Goal: Task Accomplishment & Management: Manage account settings

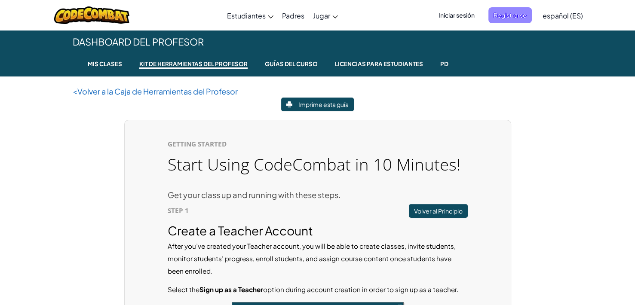
click at [513, 17] on span "Registrarse" at bounding box center [509, 15] width 43 height 16
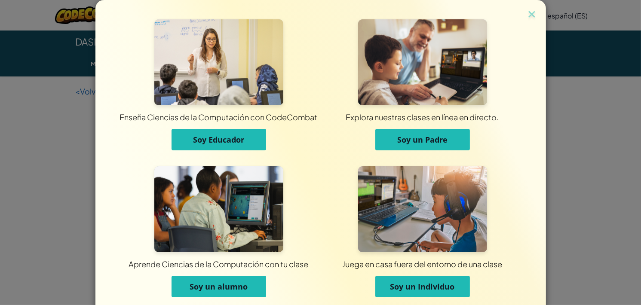
click at [247, 140] on button "Soy Educador" at bounding box center [218, 139] width 95 height 21
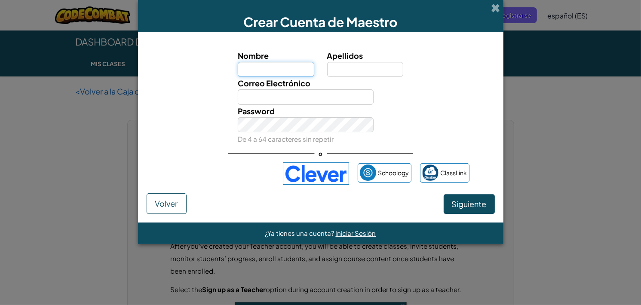
click at [280, 64] on input "Nombre" at bounding box center [276, 69] width 76 height 15
type input "Wendollyn"
type input "Nolasco"
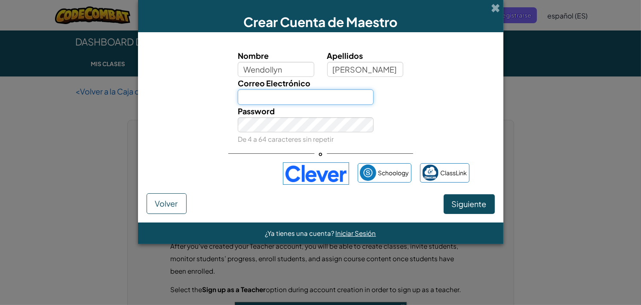
type input "Y_WENDOLLIN@MONTEMORIAH.EDU.GT"
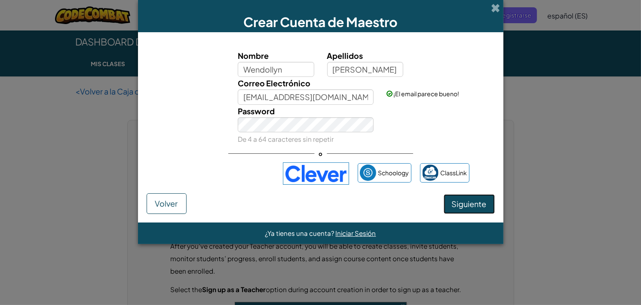
click at [474, 198] on button "Siguiente" at bounding box center [469, 204] width 51 height 20
select select "Guatemala"
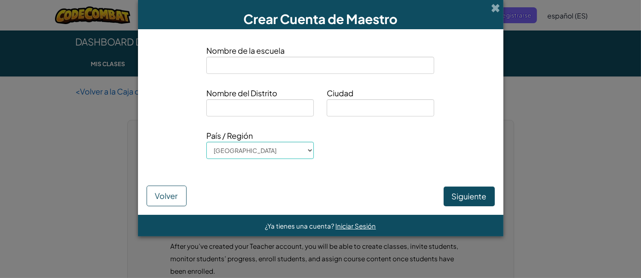
click at [313, 62] on input at bounding box center [320, 65] width 228 height 17
type input "Colegio Cristiano Monte Moriah"
click at [270, 93] on span "Nombre del Distrito" at bounding box center [259, 93] width 107 height 12
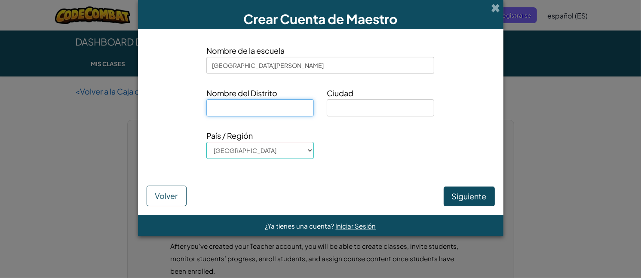
click at [271, 103] on input at bounding box center [259, 107] width 107 height 17
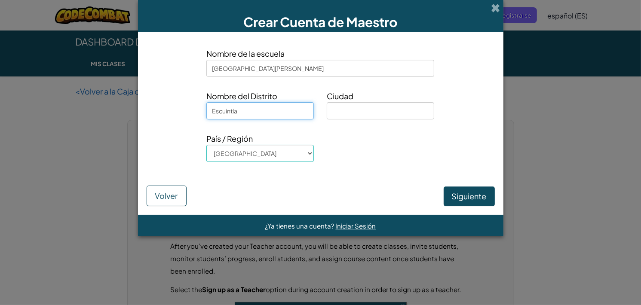
type input "Escuintla"
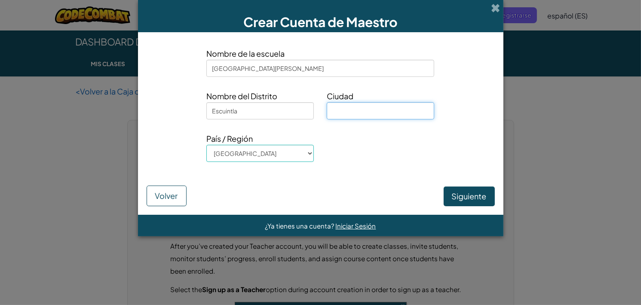
paste input "Escuintla"
type input "Escuintla"
click at [488, 189] on button "Siguiente" at bounding box center [469, 197] width 51 height 20
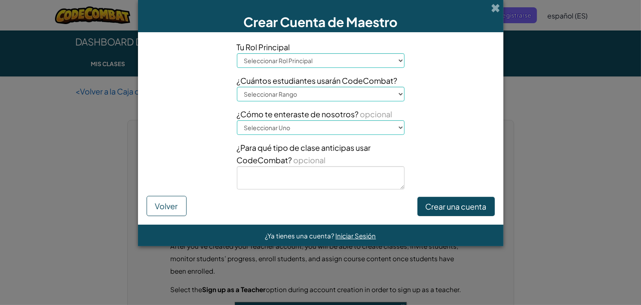
click at [329, 58] on select "Seleccionar Rol Principal Principal Padre Coordinador de Tecnología Profesor Es…" at bounding box center [321, 60] width 168 height 15
select select "Technology coordinator"
click at [237, 53] on select "Seleccionar Rol Principal Principal Padre Coordinador de Tecnología Profesor Es…" at bounding box center [321, 60] width 168 height 15
click at [312, 98] on select "Seleccionar Rango 1-10 11-50 51-100 101-200 201-500 501-1000 1000+" at bounding box center [321, 94] width 168 height 15
select select "51-100"
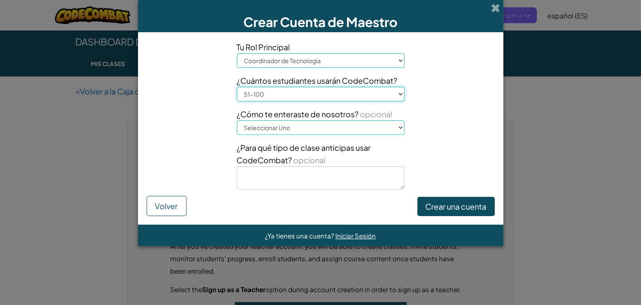
click at [237, 87] on select "Seleccionar Rango 1-10 11-50 51-100 101-200 201-500 501-1000 1000+" at bounding box center [321, 94] width 168 height 15
click at [271, 126] on select "Seleccionar Uno Conferencia (por ejemplo, ISTE) Code.org/Hora del Código Un pro…" at bounding box center [321, 127] width 168 height 15
select select "A teacher"
click at [237, 120] on select "Seleccionar Uno Conferencia (por ejemplo, ISTE) Code.org/Hora del Código Un pro…" at bounding box center [321, 127] width 168 height 15
click at [428, 205] on button "Crear una cuenta" at bounding box center [455, 207] width 77 height 20
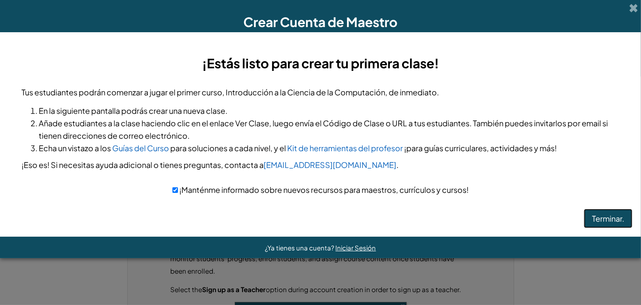
click at [620, 212] on button "Terminar." at bounding box center [608, 219] width 49 height 20
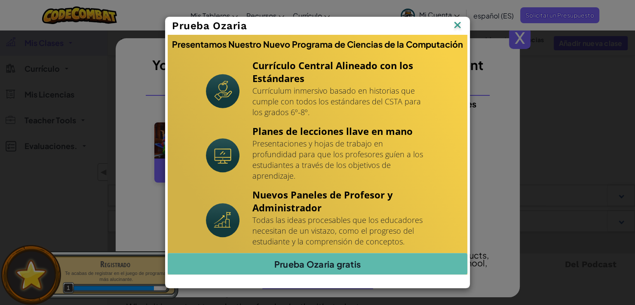
click at [458, 30] on img at bounding box center [457, 25] width 11 height 13
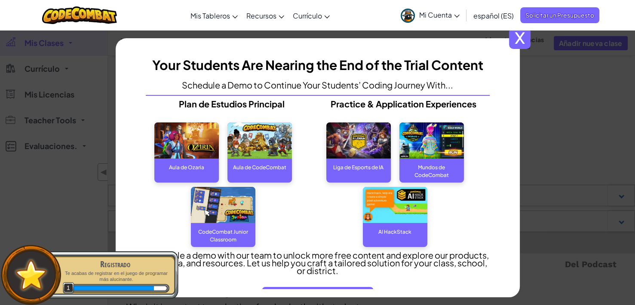
click at [486, 15] on span "español (ES)" at bounding box center [493, 15] width 40 height 9
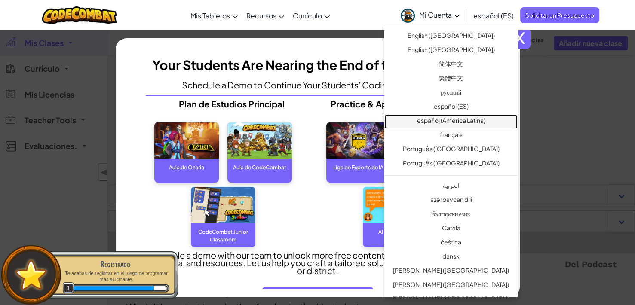
click at [455, 125] on link "español (América Latina)" at bounding box center [450, 122] width 133 height 14
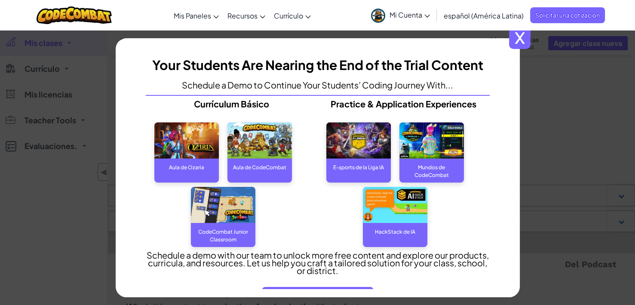
click at [249, 142] on img at bounding box center [259, 140] width 64 height 37
click at [249, 164] on div "Aula de CodeCombat" at bounding box center [259, 167] width 64 height 17
click at [245, 174] on div "Aula de CodeCombat" at bounding box center [259, 167] width 64 height 17
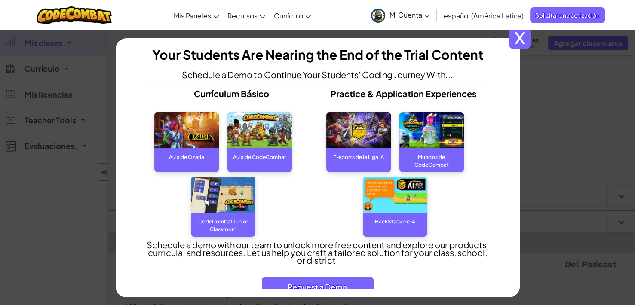
scroll to position [28, 0]
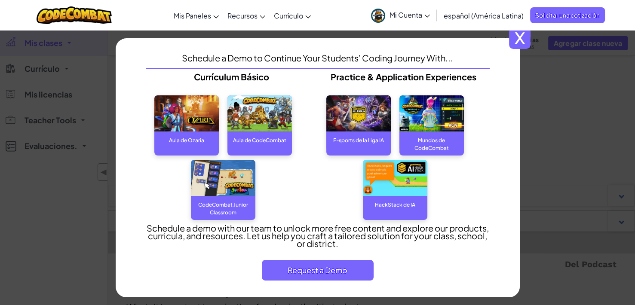
click at [522, 43] on span "x" at bounding box center [519, 38] width 21 height 21
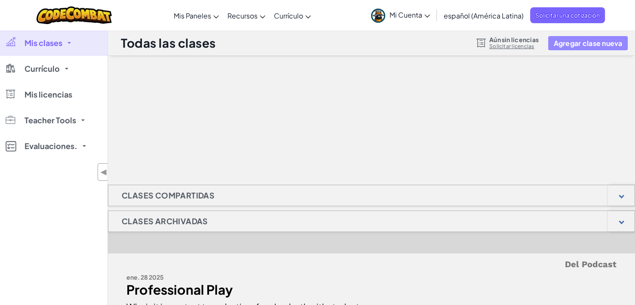
click at [562, 46] on button "Agregar clase nueva" at bounding box center [587, 43] width 79 height 14
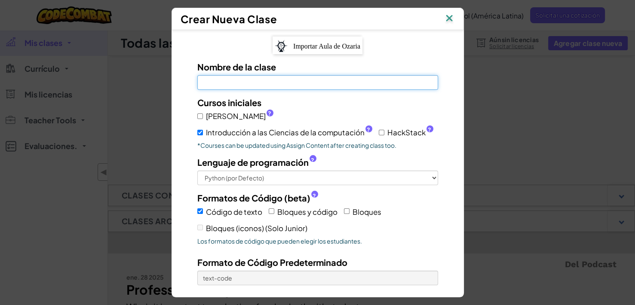
click at [253, 83] on input "Nombre de la clase El campo es obligatorio" at bounding box center [317, 82] width 241 height 15
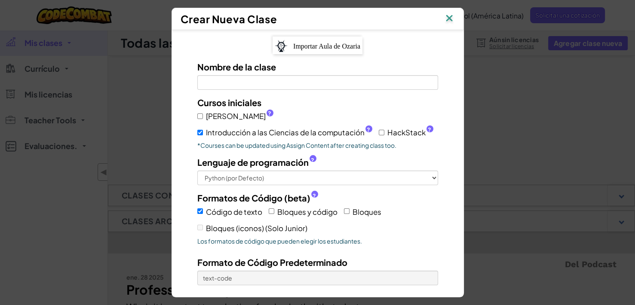
click at [296, 51] on div "Importar Aula de Ozaria" at bounding box center [317, 46] width 90 height 18
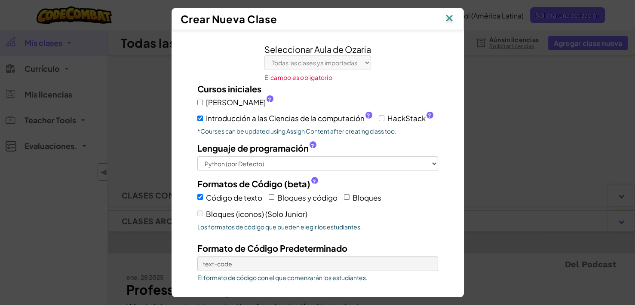
click at [450, 14] on img at bounding box center [449, 18] width 11 height 13
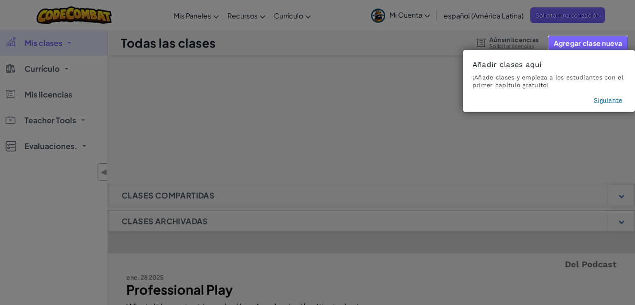
click at [617, 96] on button "Siguiente" at bounding box center [608, 100] width 28 height 9
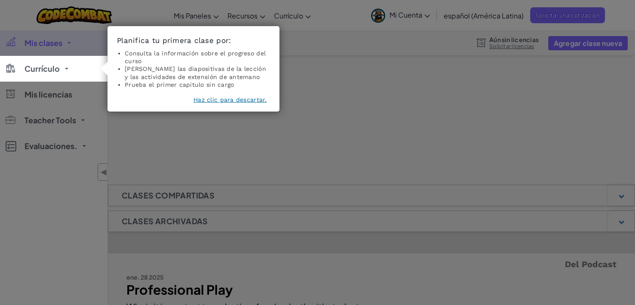
click at [202, 98] on button "Haz clic para descartar." at bounding box center [229, 99] width 73 height 9
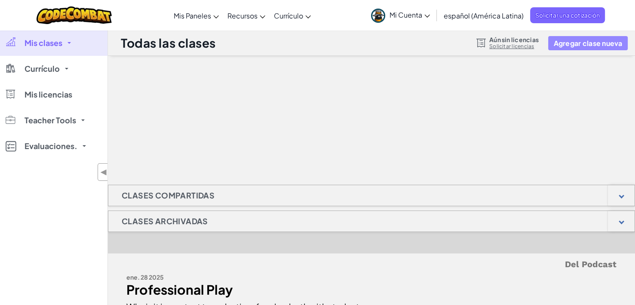
click at [573, 43] on button "Agregar clase nueva" at bounding box center [587, 43] width 79 height 14
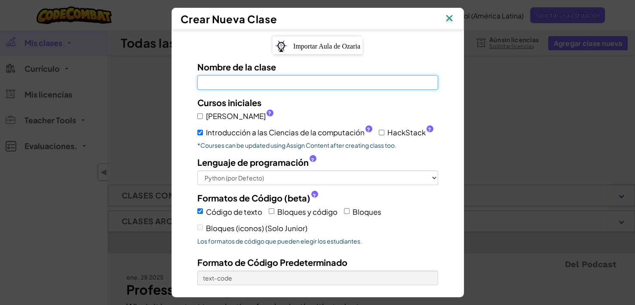
click at [229, 81] on input "Nombre de la clase El campo es obligatorio" at bounding box center [317, 82] width 241 height 15
type input "BACHILLERATO"
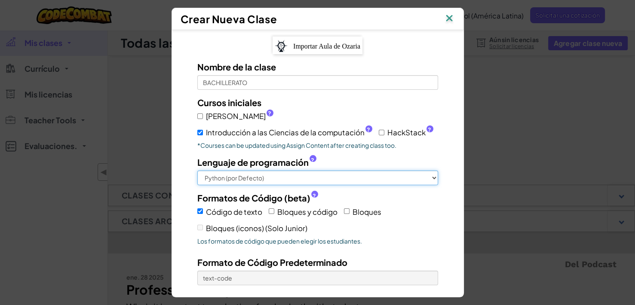
click at [278, 178] on select "Python (por Defecto) JavaScript C++ [GEOGRAPHIC_DATA] (Experimental)" at bounding box center [317, 178] width 241 height 15
select select "cpp"
click at [197, 171] on select "Python (por Defecto) JavaScript C++ [GEOGRAPHIC_DATA] (Experimental)" at bounding box center [317, 178] width 241 height 15
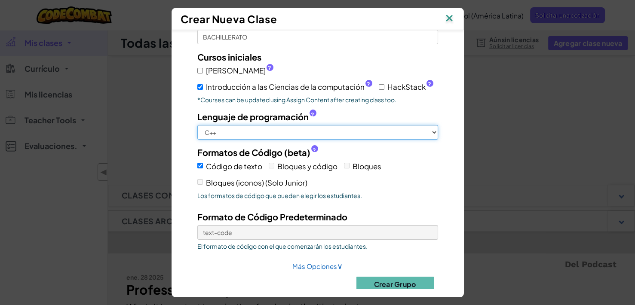
scroll to position [58, 0]
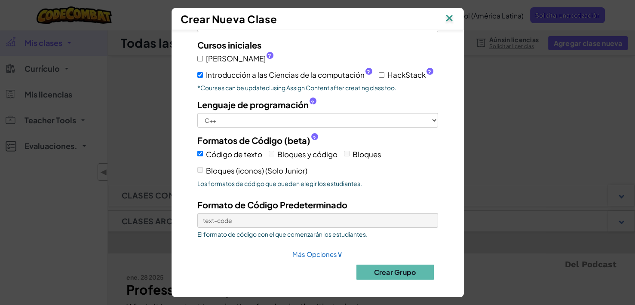
drag, startPoint x: 337, startPoint y: 153, endPoint x: 282, endPoint y: 165, distance: 56.7
click at [337, 153] on div "Código de texto Bloques y código Bloques Bloques (iconos) (Solo Junior)" at bounding box center [317, 162] width 241 height 31
click at [191, 168] on div "Formatos de Código (beta) ? Código de texto Bloques y código Bloques Bloques (i…" at bounding box center [318, 163] width 254 height 58
click at [202, 167] on label "Bloques (iconos) (Solo Junior)" at bounding box center [252, 170] width 110 height 13
click at [385, 267] on button "Crear Grupo" at bounding box center [394, 272] width 77 height 15
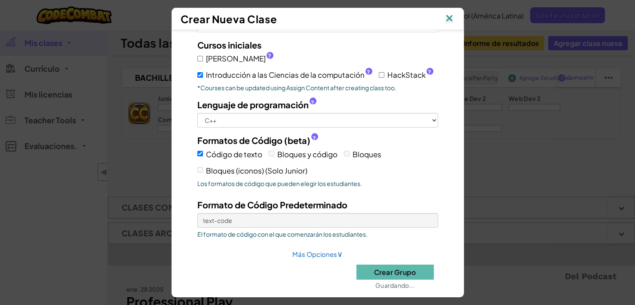
click at [517, 184] on div "Crear Nueva Clase Importar Aula de Ozaria Nombre de la clase BACHILLERATO Curso…" at bounding box center [317, 152] width 635 height 305
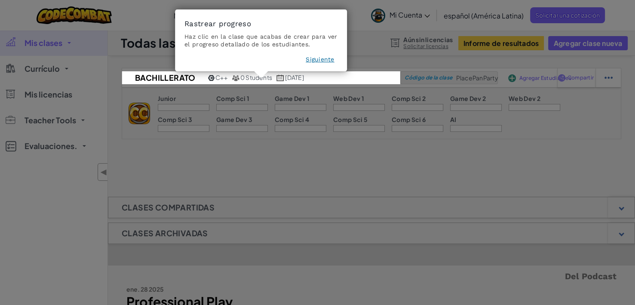
click at [318, 56] on button "Siguiente" at bounding box center [320, 59] width 28 height 9
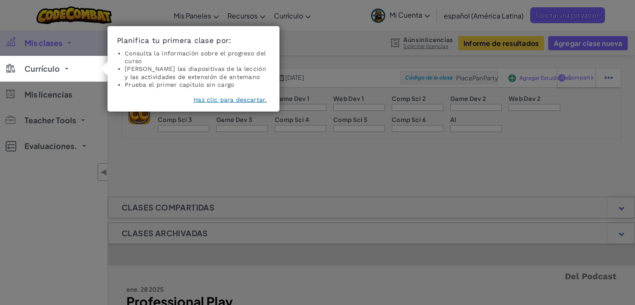
click at [202, 98] on button "Haz clic para descartar." at bounding box center [229, 99] width 73 height 9
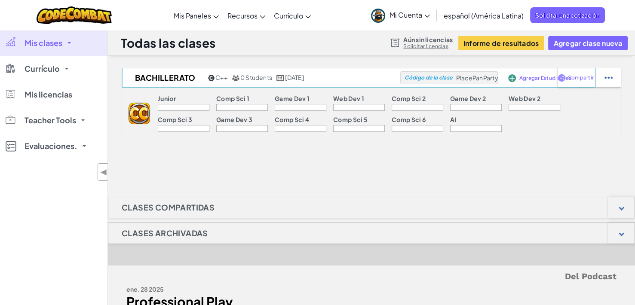
click at [457, 79] on span "PlacePanParty" at bounding box center [477, 78] width 42 height 8
click at [419, 80] on span "Código de la clase" at bounding box center [428, 77] width 48 height 5
click at [607, 80] on img at bounding box center [608, 78] width 8 height 8
select select "cpp"
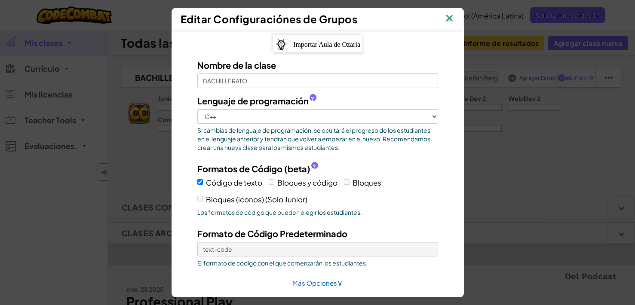
scroll to position [0, 0]
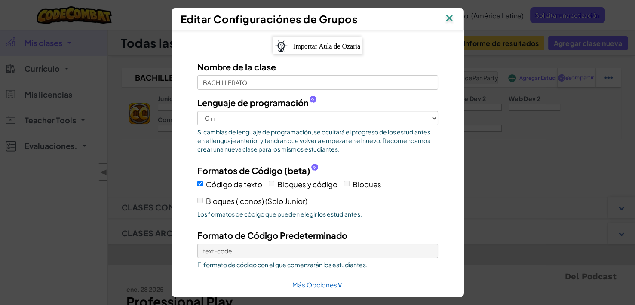
click at [450, 19] on img at bounding box center [449, 18] width 11 height 13
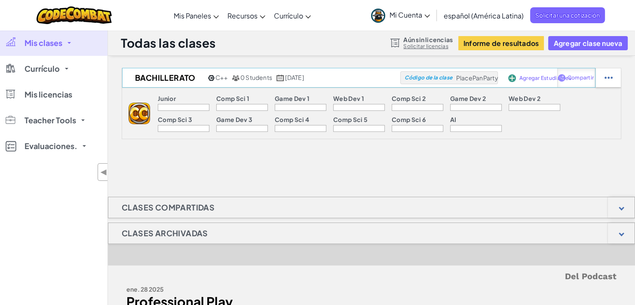
click at [578, 71] on div "Compartir" at bounding box center [576, 77] width 38 height 19
select select "write"
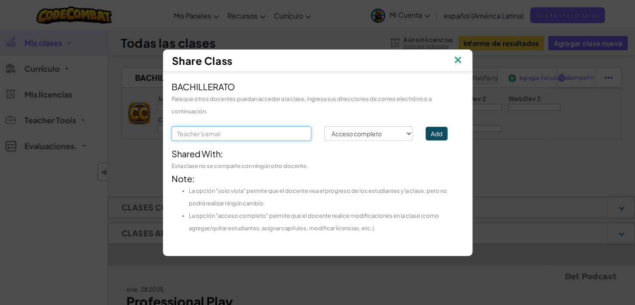
click at [239, 128] on input "text" at bounding box center [241, 133] width 140 height 15
click at [397, 132] on select "Permission Acceso completo Solo vista" at bounding box center [368, 133] width 89 height 15
click at [454, 62] on img at bounding box center [457, 60] width 11 height 13
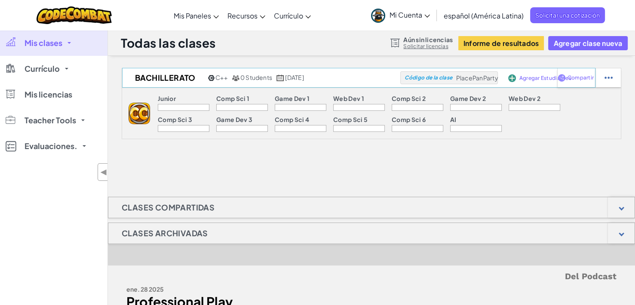
click at [526, 79] on span "Agregar Estudiantes" at bounding box center [545, 78] width 52 height 5
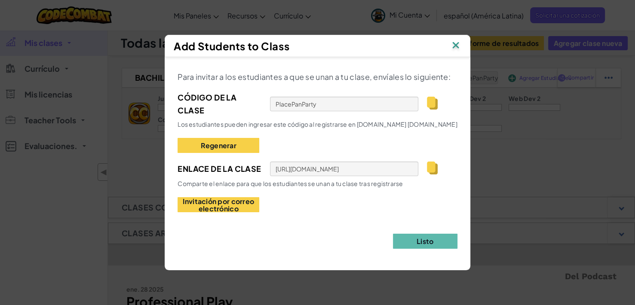
click at [430, 166] on img at bounding box center [432, 168] width 11 height 13
click at [285, 104] on input "PlacePanParty" at bounding box center [344, 104] width 148 height 15
click at [428, 103] on img at bounding box center [432, 103] width 11 height 13
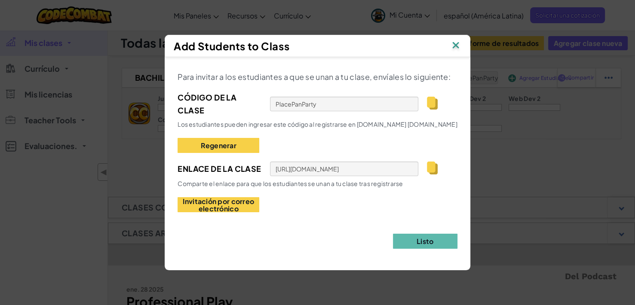
click at [461, 44] on img at bounding box center [455, 46] width 11 height 13
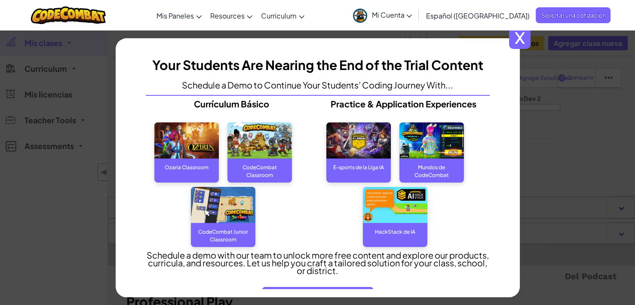
click at [514, 42] on span "x" at bounding box center [519, 38] width 21 height 21
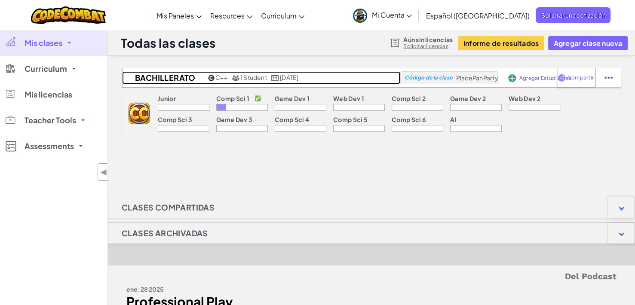
click at [243, 80] on span "1 Student" at bounding box center [253, 77] width 27 height 8
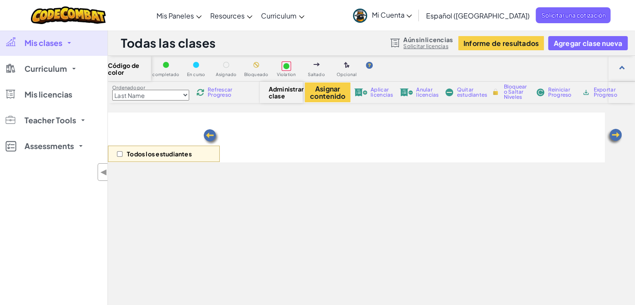
select select "560f1a9f22961295f9427742"
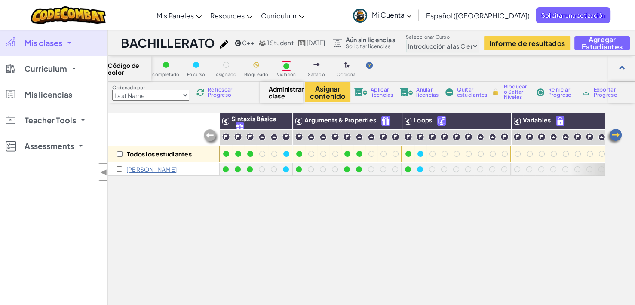
click at [52, 45] on span "Mis clases" at bounding box center [43, 43] width 38 height 8
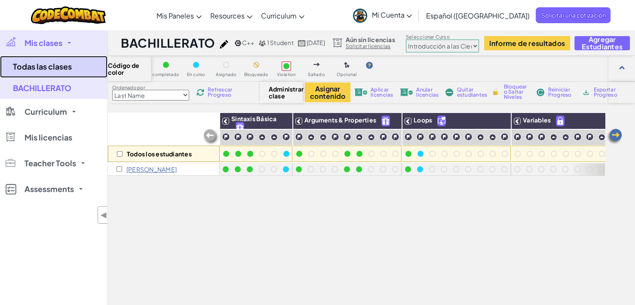
click at [32, 68] on link "Todas las clases" at bounding box center [53, 67] width 107 height 22
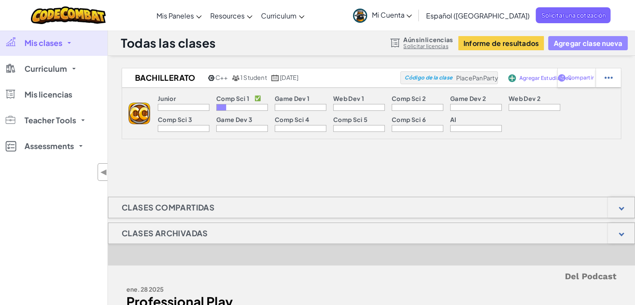
click at [567, 43] on button "Agregar clase nueva" at bounding box center [587, 43] width 79 height 14
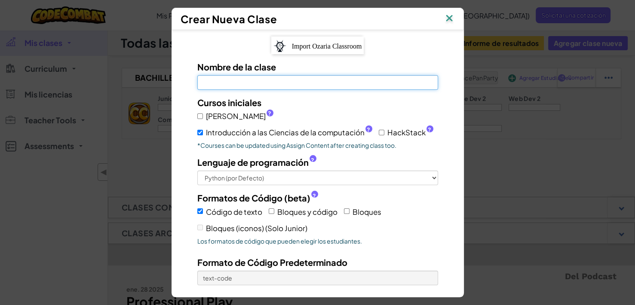
click at [298, 86] on input "Nombre de la clase El campo es obligatorio" at bounding box center [317, 82] width 241 height 15
click at [264, 85] on input "Nombre de la clase El campo es obligatorio" at bounding box center [317, 82] width 241 height 15
click at [263, 88] on input "T" at bounding box center [317, 82] width 241 height 15
type input "TERCERO BÁSICO"
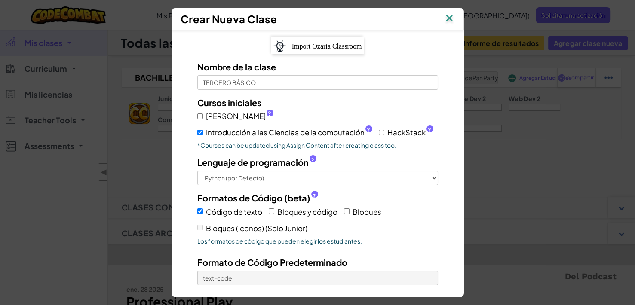
click at [250, 184] on div "Cursos iniciales Júnior ? Introducción a las Ciencias de la computación ? HackS…" at bounding box center [318, 198] width 254 height 204
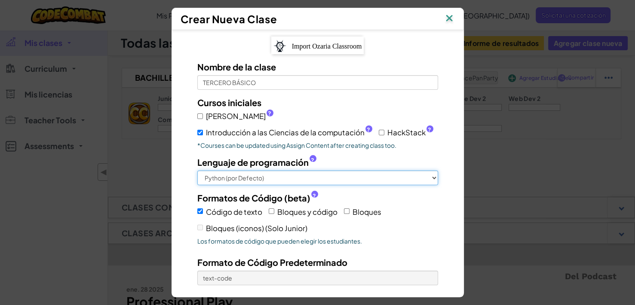
click at [251, 182] on select "Python (por Defecto) JavaScript C++ [GEOGRAPHIC_DATA] (Experimental)" at bounding box center [317, 178] width 241 height 15
select select "cpp"
click at [197, 171] on select "Python (por Defecto) JavaScript C++ [GEOGRAPHIC_DATA] (Experimental)" at bounding box center [317, 178] width 241 height 15
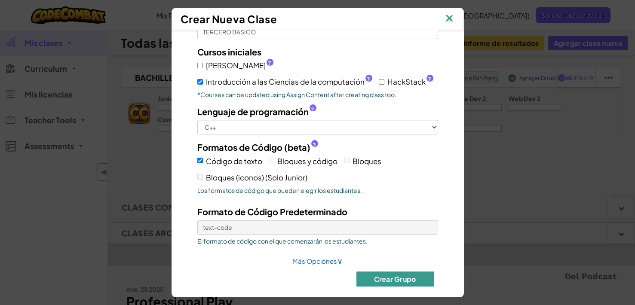
scroll to position [58, 0]
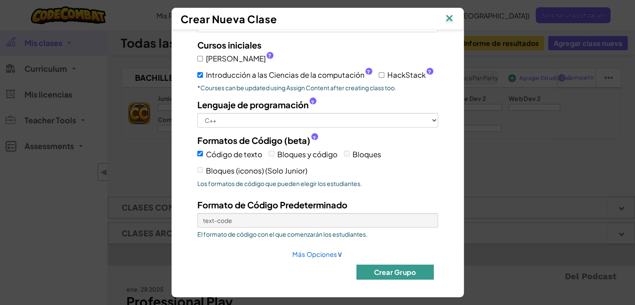
click at [375, 274] on button "Crear Grupo" at bounding box center [394, 272] width 77 height 15
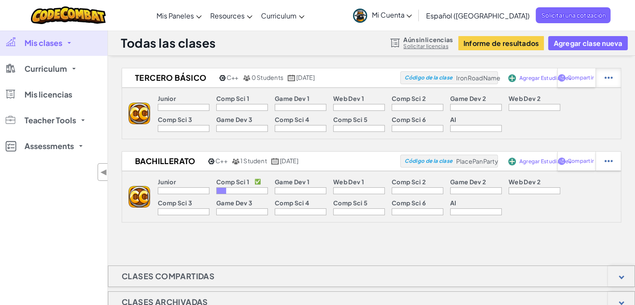
click at [603, 86] on div at bounding box center [607, 77] width 25 height 19
select select "cpp"
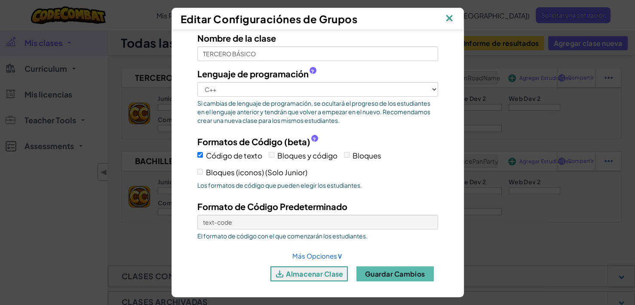
scroll to position [31, 0]
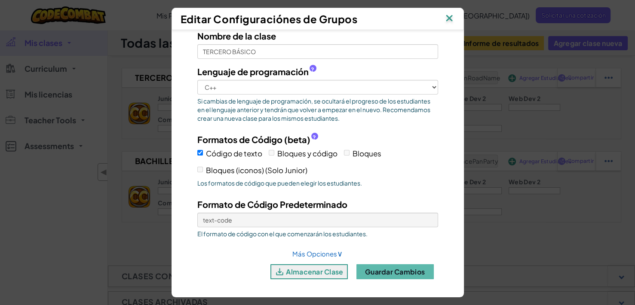
click at [453, 19] on img at bounding box center [449, 18] width 11 height 13
